Goal: Task Accomplishment & Management: Use online tool/utility

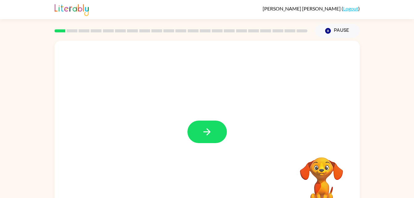
click at [388, 25] on div "[PERSON_NAME] ( Logout ) Pause Pause Your browser must support playing .mp4 fil…" at bounding box center [207, 108] width 414 height 217
click at [207, 137] on button "button" at bounding box center [206, 132] width 39 height 23
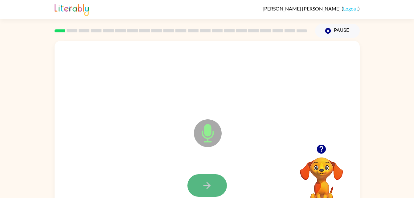
click at [208, 178] on button "button" at bounding box center [206, 185] width 39 height 23
drag, startPoint x: 208, startPoint y: 178, endPoint x: 193, endPoint y: 179, distance: 15.1
click at [193, 179] on button "button" at bounding box center [206, 185] width 39 height 23
click at [217, 181] on button "button" at bounding box center [206, 185] width 39 height 23
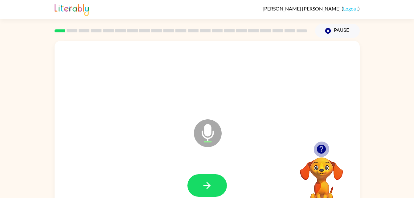
click at [317, 148] on icon "button" at bounding box center [321, 149] width 11 height 11
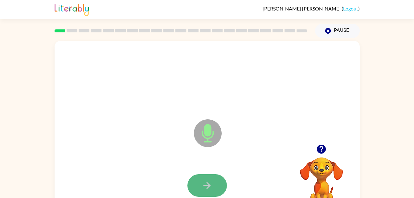
click at [213, 181] on button "button" at bounding box center [206, 185] width 39 height 23
click at [195, 183] on button "button" at bounding box center [206, 185] width 39 height 23
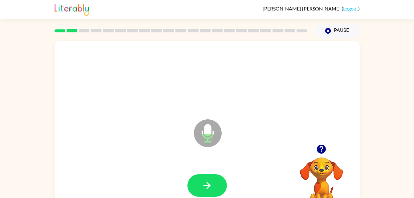
click at [332, 147] on div at bounding box center [322, 149] width 62 height 16
click at [322, 148] on icon "button" at bounding box center [321, 149] width 9 height 9
click at [210, 187] on icon "button" at bounding box center [207, 185] width 11 height 11
click at [322, 151] on icon "button" at bounding box center [321, 149] width 9 height 9
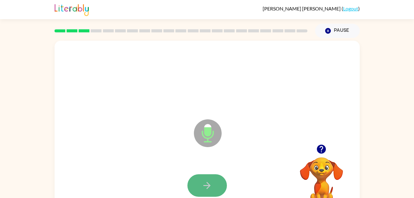
click at [210, 180] on icon "button" at bounding box center [207, 185] width 11 height 11
drag, startPoint x: 210, startPoint y: 180, endPoint x: 199, endPoint y: 183, distance: 11.5
click at [199, 183] on button "button" at bounding box center [206, 185] width 39 height 23
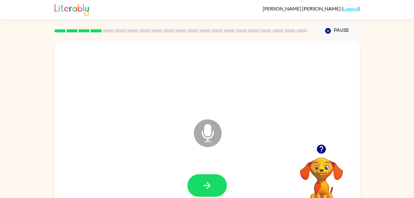
drag, startPoint x: 199, startPoint y: 183, endPoint x: 133, endPoint y: 174, distance: 66.2
click at [133, 174] on div at bounding box center [207, 185] width 293 height 51
click at [209, 181] on icon "button" at bounding box center [207, 185] width 11 height 11
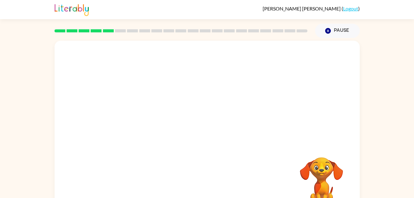
click at [301, 174] on video "Your browser must support playing .mp4 files to use Literably. Please try using…" at bounding box center [322, 179] width 62 height 62
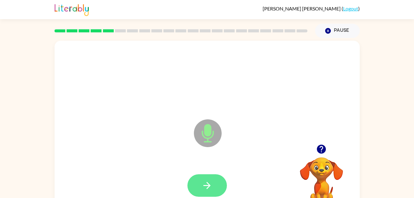
click at [212, 178] on button "button" at bounding box center [206, 185] width 39 height 23
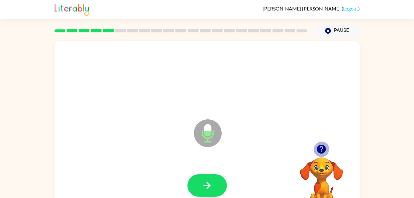
click at [322, 153] on icon "button" at bounding box center [321, 149] width 9 height 9
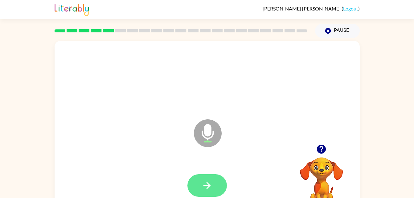
click at [212, 183] on button "button" at bounding box center [206, 185] width 39 height 23
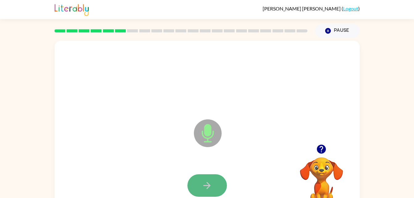
click at [211, 185] on icon "button" at bounding box center [207, 185] width 11 height 11
click at [213, 187] on button "button" at bounding box center [206, 185] width 39 height 23
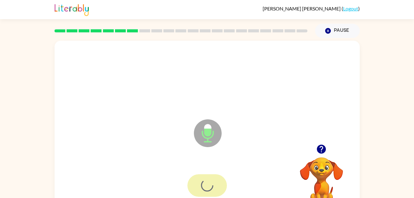
click at [213, 187] on div at bounding box center [206, 185] width 39 height 23
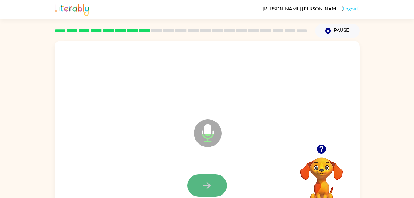
drag, startPoint x: 213, startPoint y: 187, endPoint x: 199, endPoint y: 184, distance: 14.8
click at [199, 184] on button "button" at bounding box center [206, 185] width 39 height 23
click at [214, 186] on button "button" at bounding box center [206, 185] width 39 height 23
click at [200, 179] on button "button" at bounding box center [206, 185] width 39 height 23
click at [215, 179] on button "button" at bounding box center [206, 185] width 39 height 23
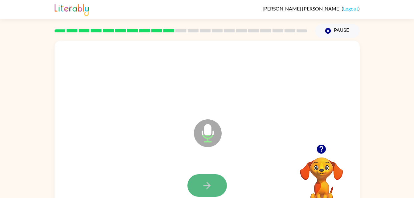
click at [207, 184] on icon "button" at bounding box center [207, 185] width 11 height 11
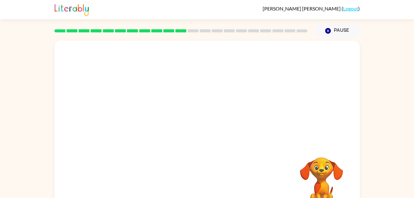
click at [207, 184] on div at bounding box center [207, 185] width 293 height 51
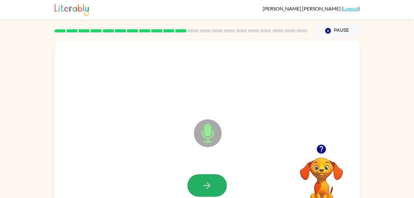
click at [205, 184] on icon "button" at bounding box center [207, 185] width 11 height 11
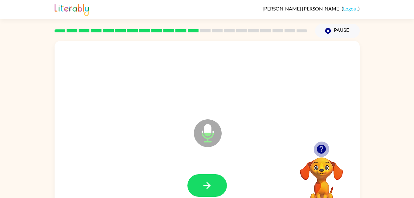
click at [320, 152] on icon "button" at bounding box center [321, 149] width 9 height 9
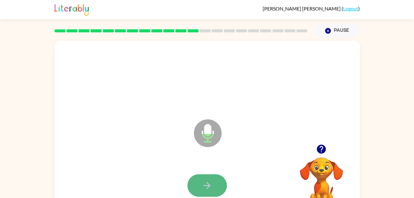
click at [213, 180] on button "button" at bounding box center [206, 185] width 39 height 23
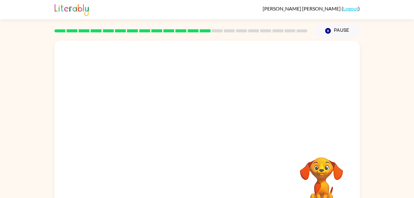
click at [213, 180] on div "Your browser must support playing .mp4 files to use Literably. Please try using…" at bounding box center [207, 129] width 305 height 176
drag, startPoint x: 211, startPoint y: 145, endPoint x: 245, endPoint y: 166, distance: 40.6
click at [245, 166] on div at bounding box center [207, 185] width 293 height 51
click at [247, 166] on div at bounding box center [207, 185] width 293 height 51
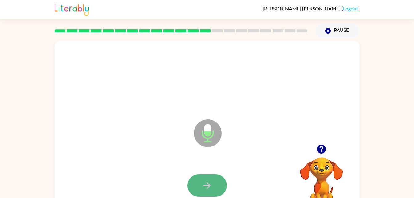
click at [210, 187] on icon "button" at bounding box center [207, 185] width 11 height 11
drag, startPoint x: 271, startPoint y: 147, endPoint x: 215, endPoint y: 182, distance: 65.4
click at [215, 182] on button "button" at bounding box center [206, 185] width 39 height 23
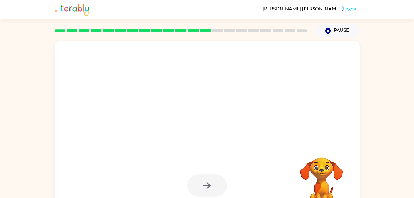
click at [217, 184] on div at bounding box center [206, 185] width 39 height 23
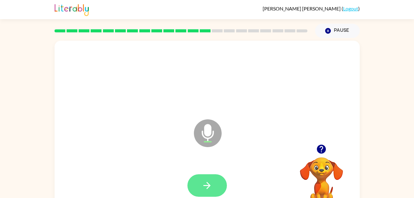
drag, startPoint x: 217, startPoint y: 184, endPoint x: 204, endPoint y: 187, distance: 13.5
click at [204, 187] on icon "button" at bounding box center [207, 185] width 11 height 11
drag, startPoint x: 204, startPoint y: 187, endPoint x: 183, endPoint y: 174, distance: 25.2
click at [183, 174] on div at bounding box center [207, 185] width 293 height 51
click at [208, 188] on icon "button" at bounding box center [207, 185] width 11 height 11
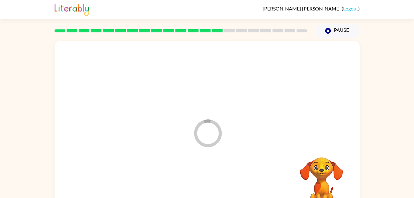
click at [208, 188] on div at bounding box center [207, 185] width 293 height 51
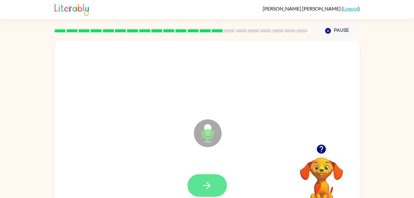
click at [216, 179] on button "button" at bounding box center [206, 185] width 39 height 23
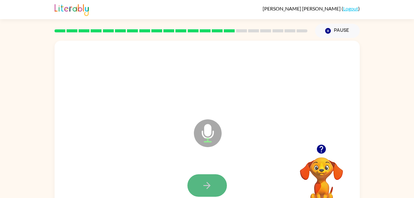
drag, startPoint x: 216, startPoint y: 179, endPoint x: 209, endPoint y: 184, distance: 8.3
click at [209, 184] on icon "button" at bounding box center [206, 185] width 7 height 7
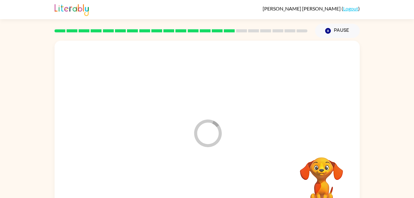
click at [209, 184] on div at bounding box center [207, 185] width 293 height 51
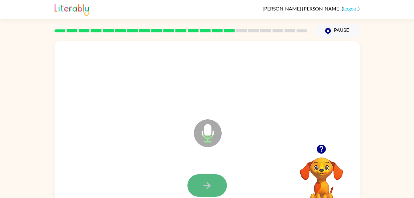
click at [204, 184] on icon "button" at bounding box center [207, 185] width 11 height 11
click at [201, 187] on button "button" at bounding box center [206, 185] width 39 height 23
click at [215, 184] on button "button" at bounding box center [206, 185] width 39 height 23
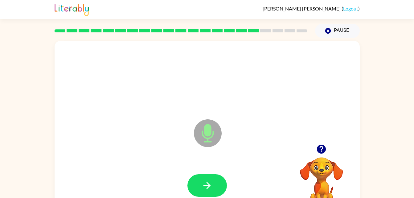
click at [208, 172] on div at bounding box center [207, 185] width 293 height 51
click at [209, 180] on icon "button" at bounding box center [207, 185] width 11 height 11
click at [208, 180] on icon "button" at bounding box center [207, 185] width 11 height 11
click at [320, 146] on icon "button" at bounding box center [321, 149] width 9 height 9
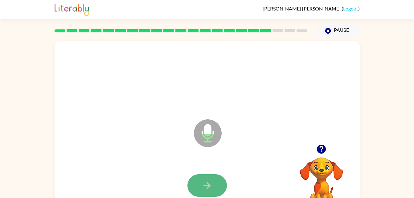
click at [214, 185] on button "button" at bounding box center [206, 185] width 39 height 23
click at [213, 185] on button "button" at bounding box center [206, 185] width 39 height 23
click at [215, 185] on button "button" at bounding box center [206, 185] width 39 height 23
click at [211, 186] on icon "button" at bounding box center [207, 185] width 11 height 11
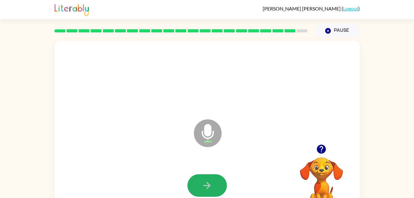
click at [211, 186] on icon "button" at bounding box center [207, 185] width 11 height 11
click at [218, 190] on button "button" at bounding box center [206, 185] width 39 height 23
